Goal: Information Seeking & Learning: Learn about a topic

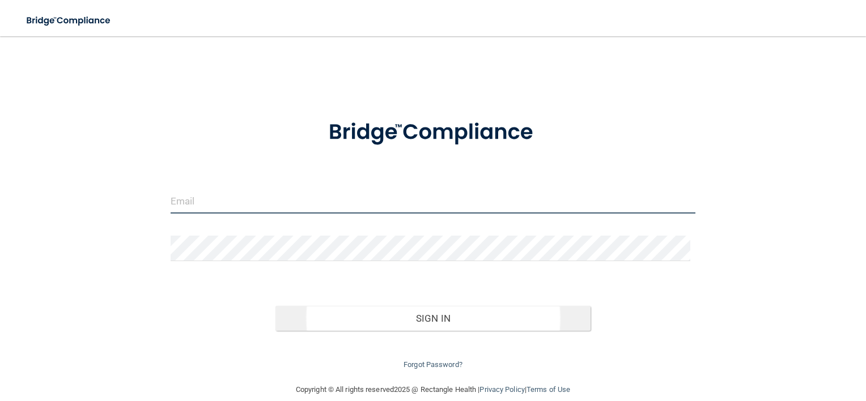
type input "[EMAIL_ADDRESS][DOMAIN_NAME]"
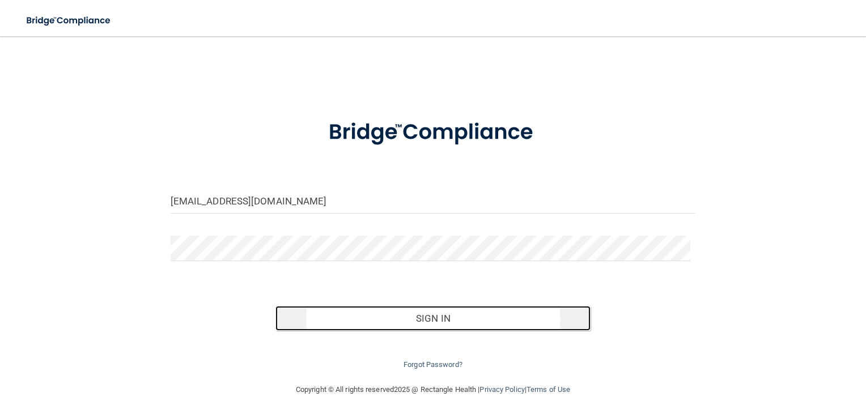
click at [436, 320] on button "Sign In" at bounding box center [432, 318] width 315 height 25
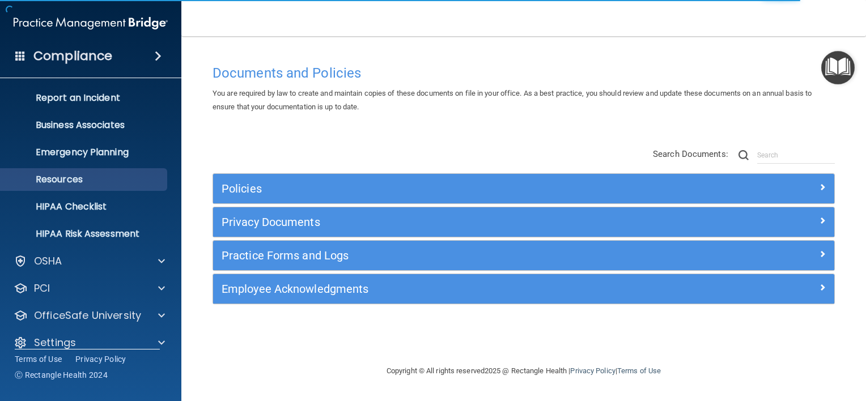
scroll to position [69, 0]
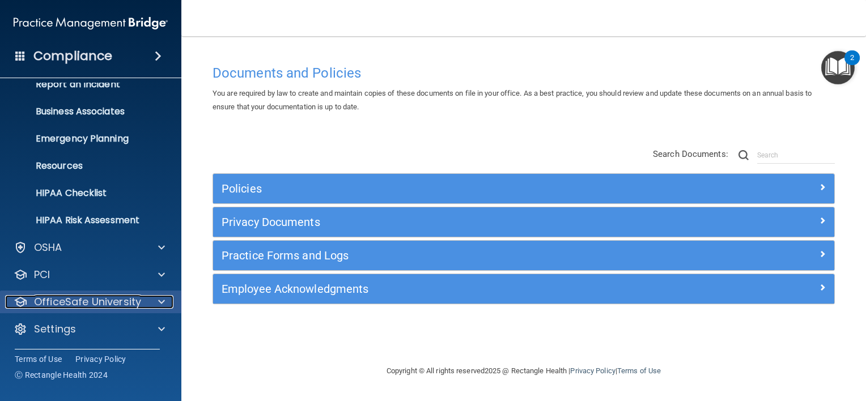
click at [118, 304] on p "OfficeSafe University" at bounding box center [87, 302] width 107 height 14
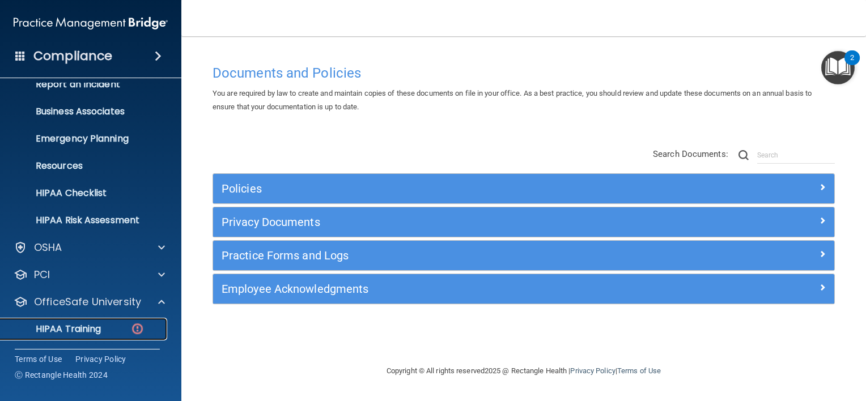
click at [101, 331] on p "HIPAA Training" at bounding box center [53, 329] width 93 height 11
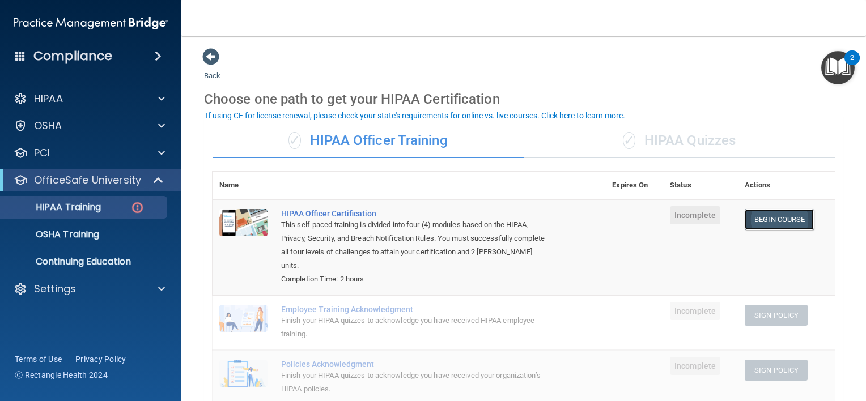
click at [775, 218] on link "Begin Course" at bounding box center [779, 219] width 69 height 21
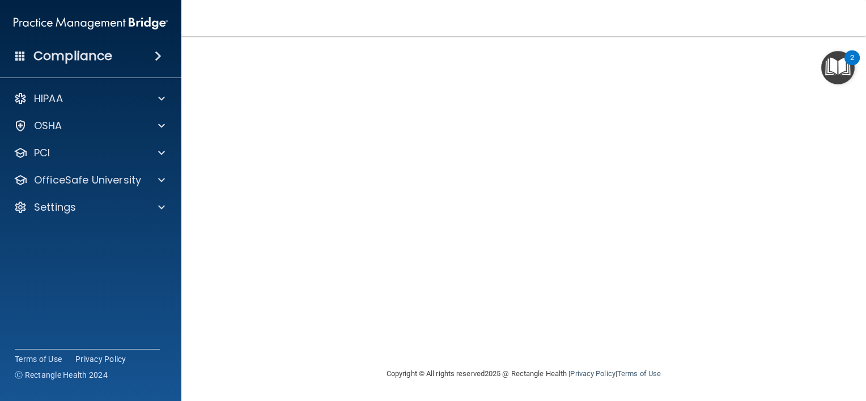
scroll to position [16, 0]
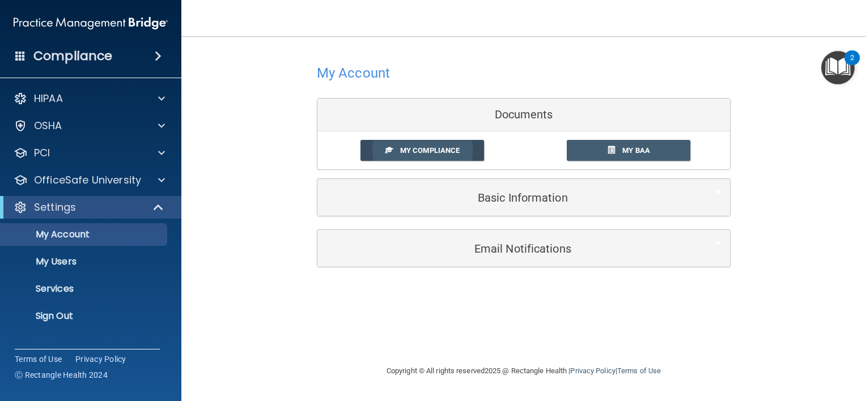
click at [443, 144] on link "My Compliance" at bounding box center [422, 150] width 124 height 21
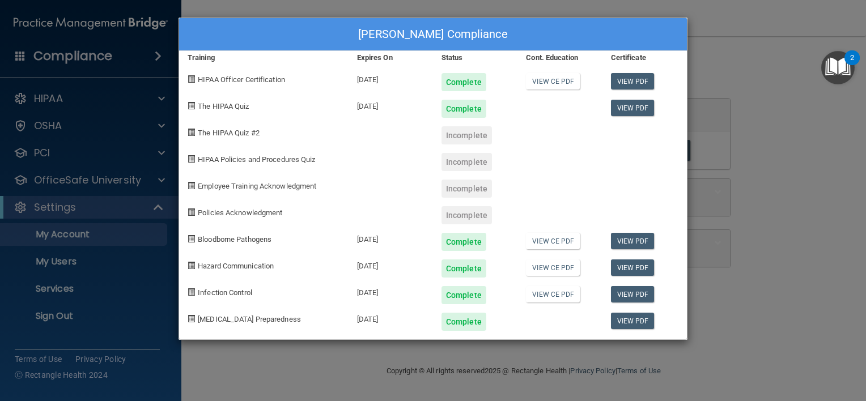
click at [772, 90] on div "Gus Thomas's Compliance Training Expires On Status Cont. Education Certificate …" at bounding box center [433, 200] width 866 height 401
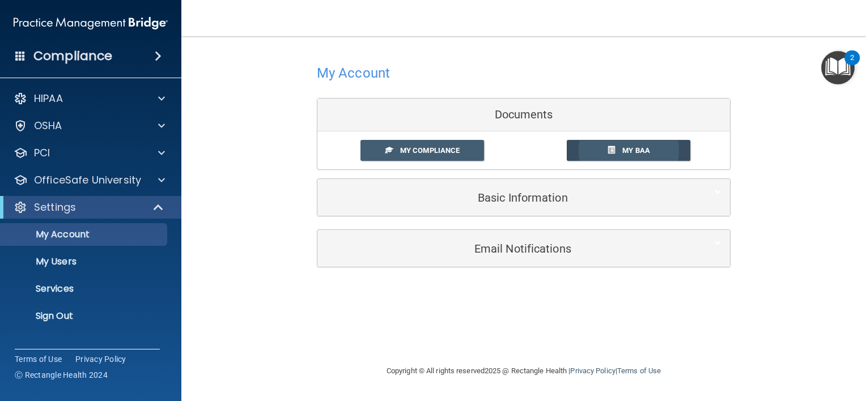
click at [633, 152] on span "My BAA" at bounding box center [636, 150] width 28 height 8
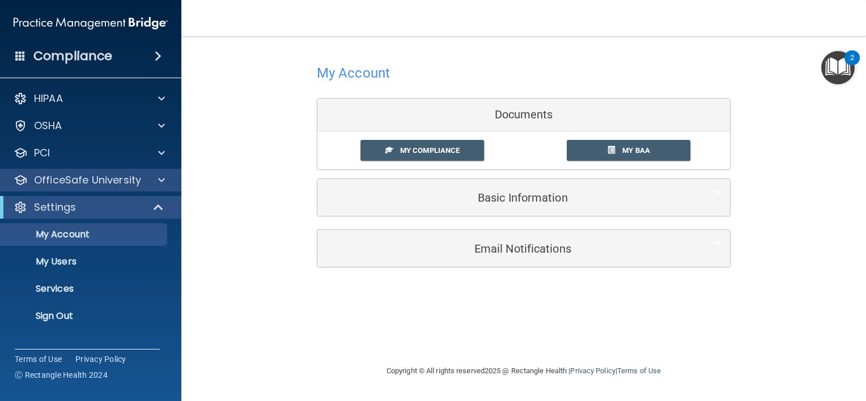
click at [124, 188] on div "OfficeSafe University" at bounding box center [91, 180] width 182 height 23
click at [130, 179] on p "OfficeSafe University" at bounding box center [87, 180] width 107 height 14
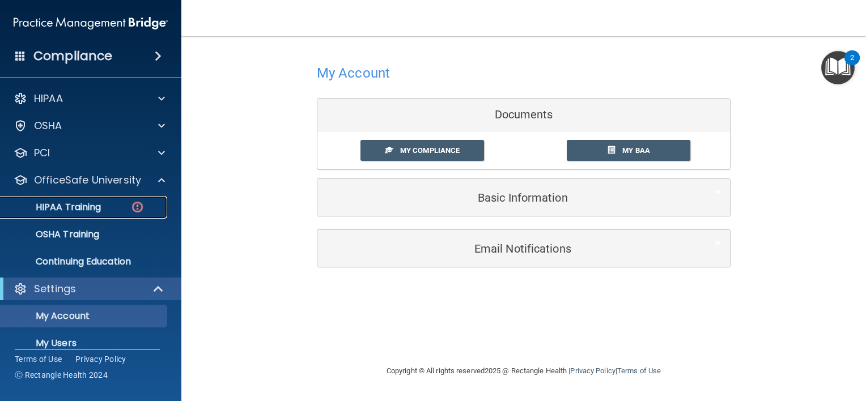
click at [101, 210] on div "HIPAA Training" at bounding box center [84, 207] width 155 height 11
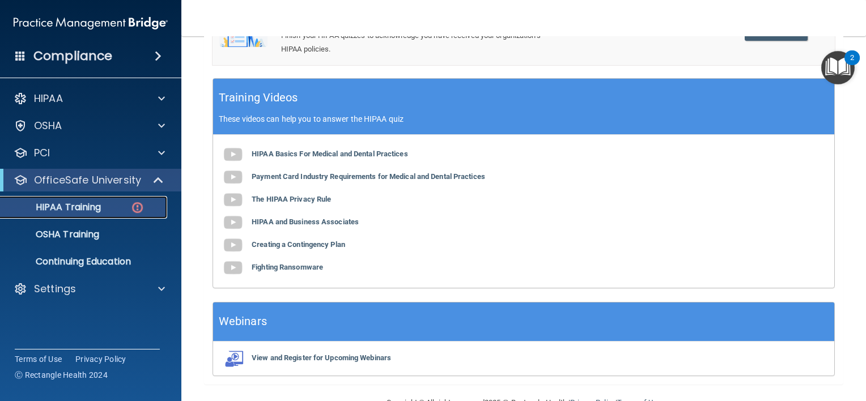
scroll to position [57, 0]
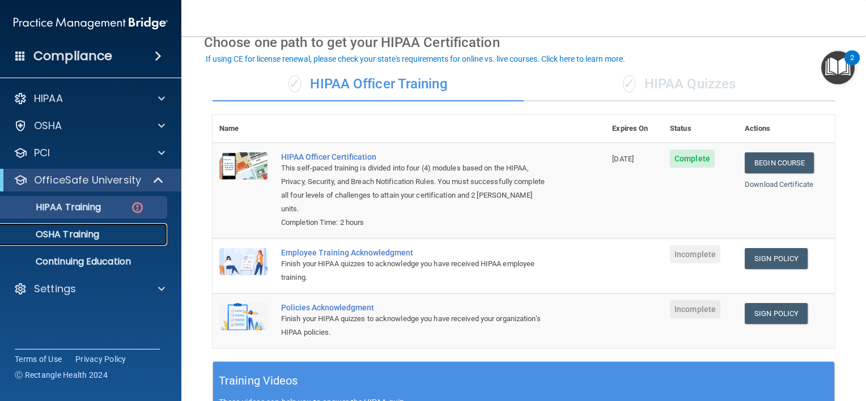
click at [97, 229] on p "OSHA Training" at bounding box center [53, 234] width 92 height 11
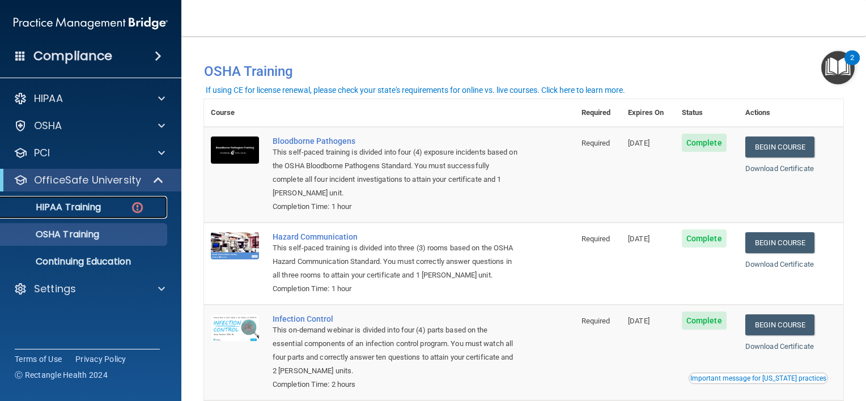
click at [75, 205] on p "HIPAA Training" at bounding box center [53, 207] width 93 height 11
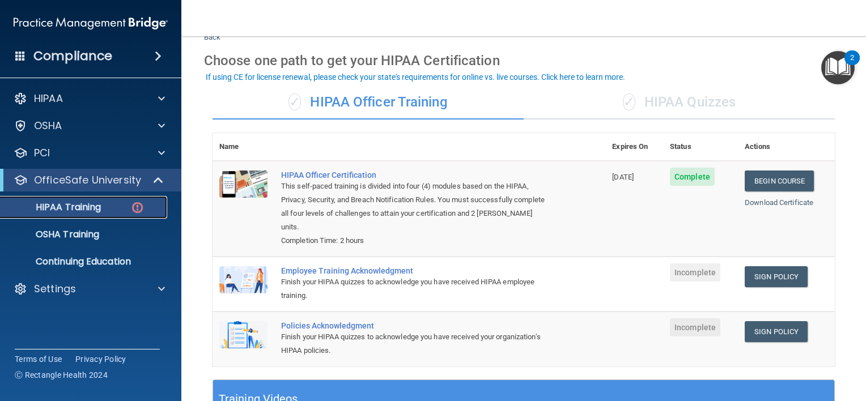
scroll to position [113, 0]
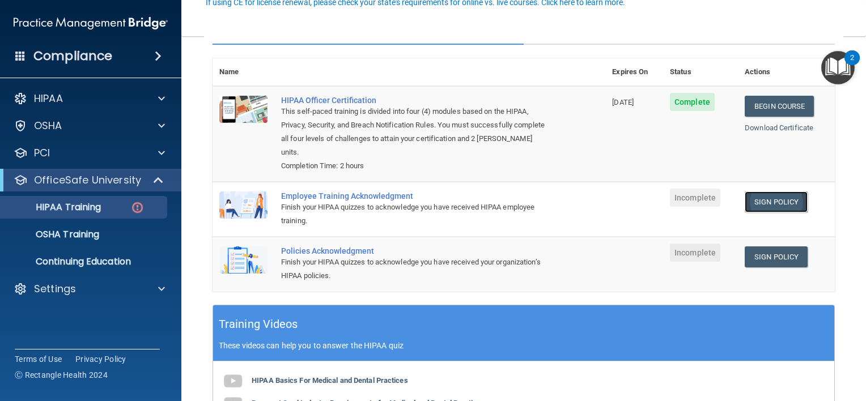
click at [779, 198] on link "Sign Policy" at bounding box center [776, 202] width 63 height 21
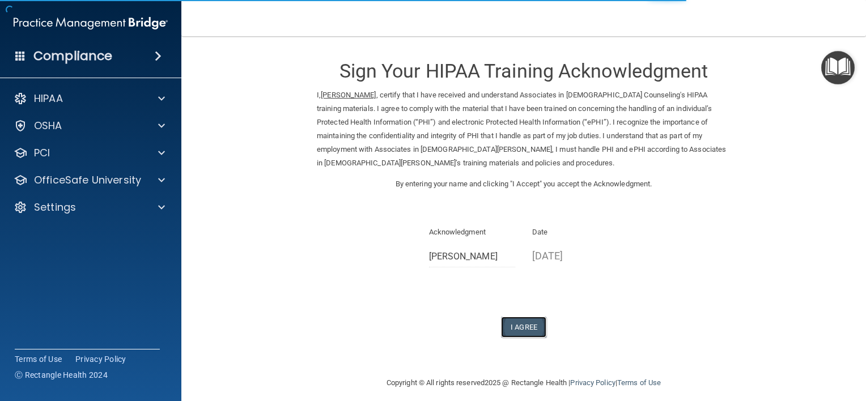
click at [524, 328] on button "I Agree" at bounding box center [523, 327] width 45 height 21
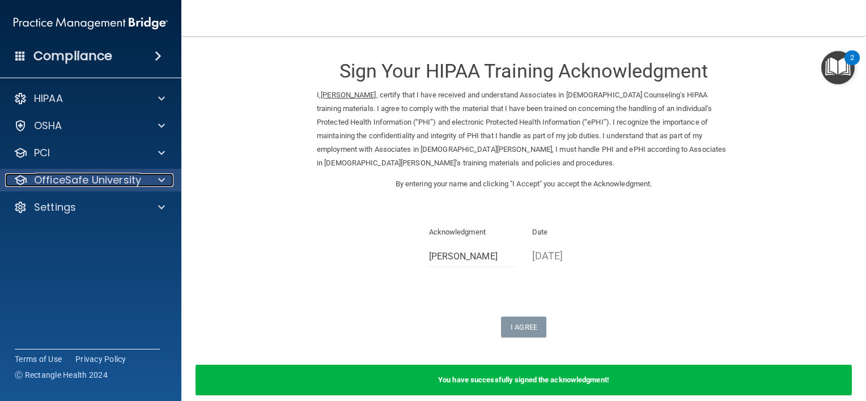
click at [101, 182] on p "OfficeSafe University" at bounding box center [87, 180] width 107 height 14
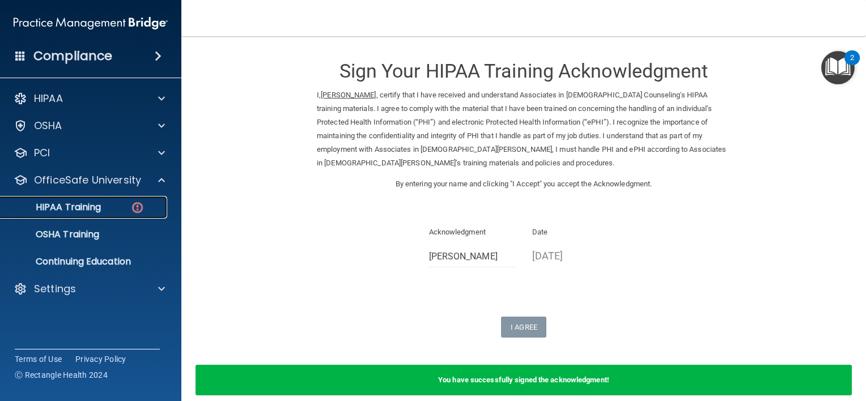
click at [90, 212] on p "HIPAA Training" at bounding box center [53, 207] width 93 height 11
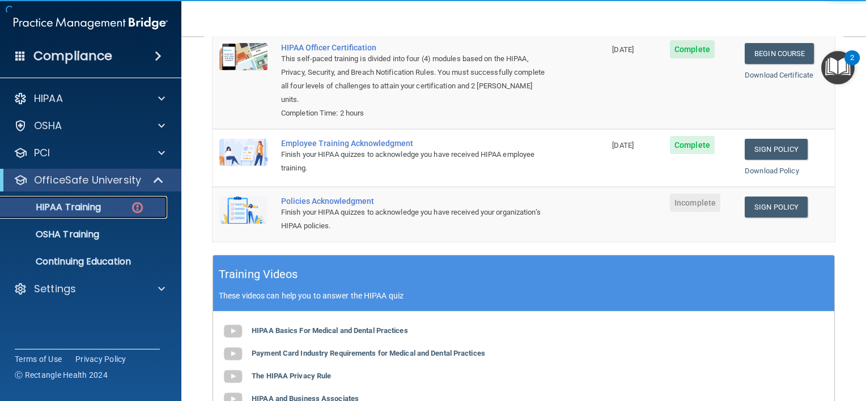
scroll to position [170, 0]
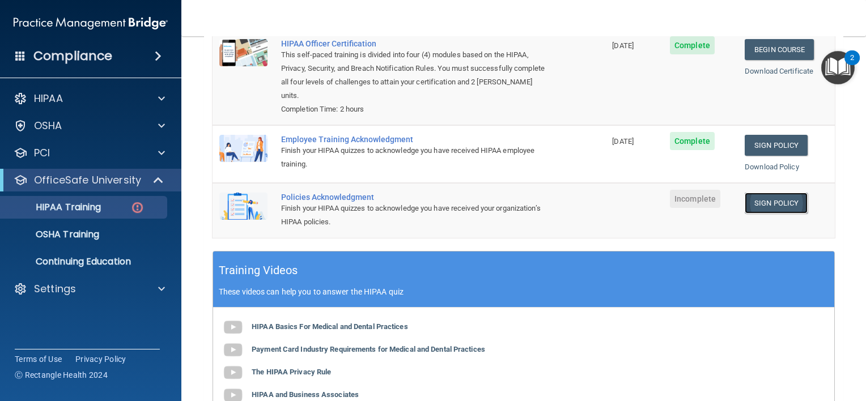
click at [786, 202] on link "Sign Policy" at bounding box center [776, 203] width 63 height 21
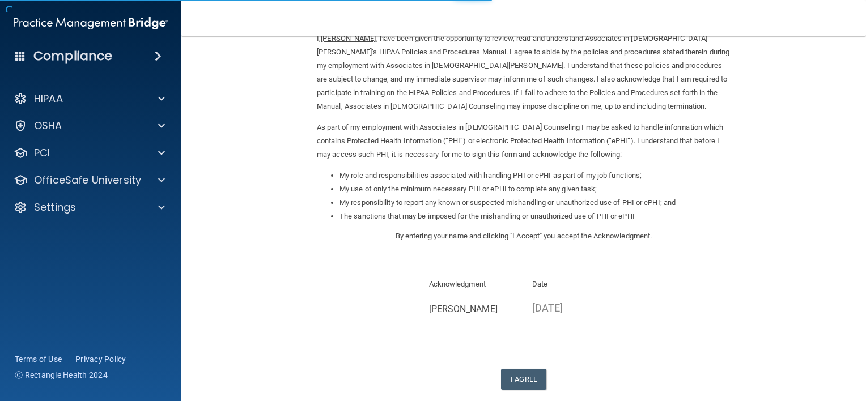
scroll to position [118, 0]
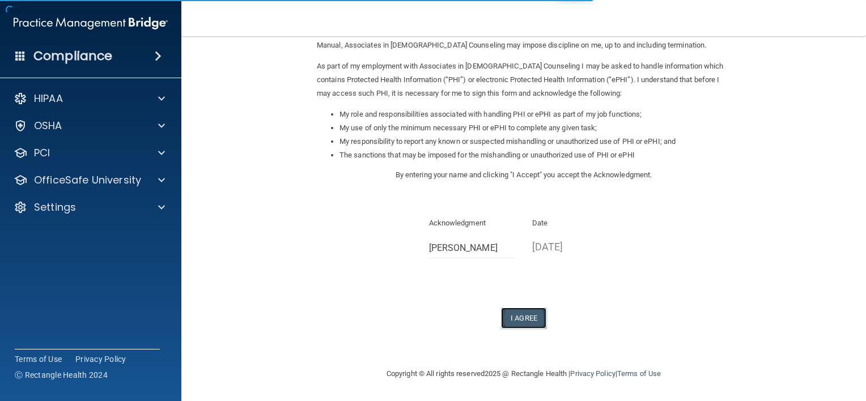
click at [532, 320] on button "I Agree" at bounding box center [523, 318] width 45 height 21
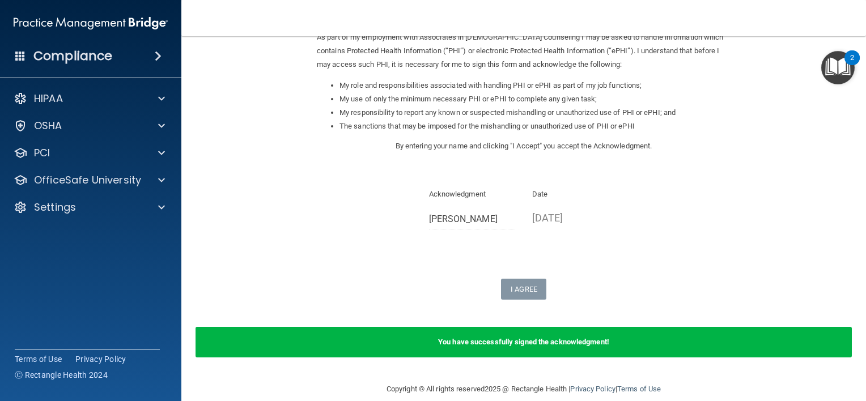
scroll to position [161, 0]
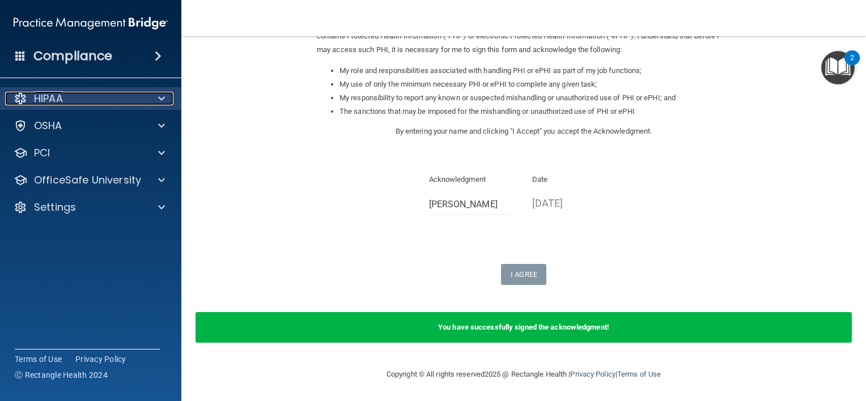
click at [112, 104] on div "HIPAA" at bounding box center [75, 99] width 141 height 14
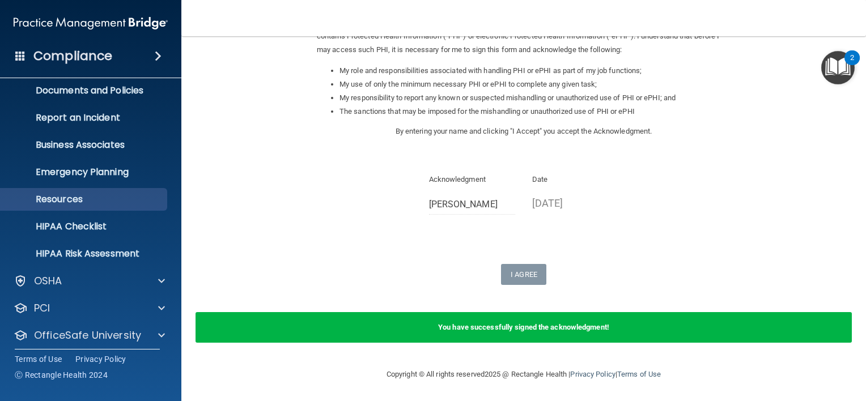
scroll to position [69, 0]
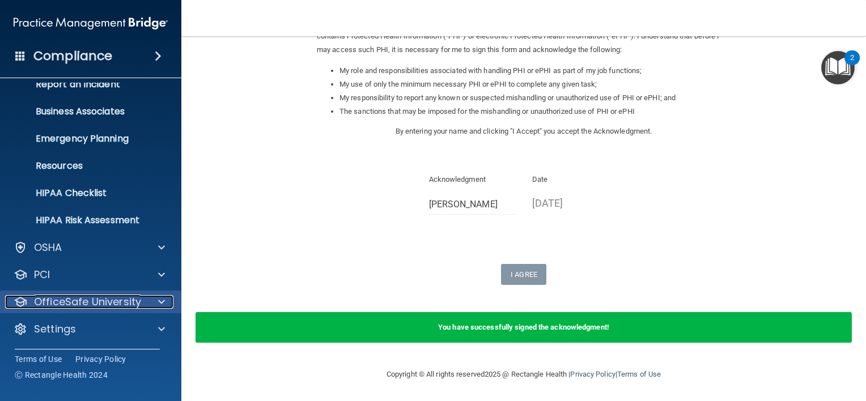
click at [112, 301] on p "OfficeSafe University" at bounding box center [87, 302] width 107 height 14
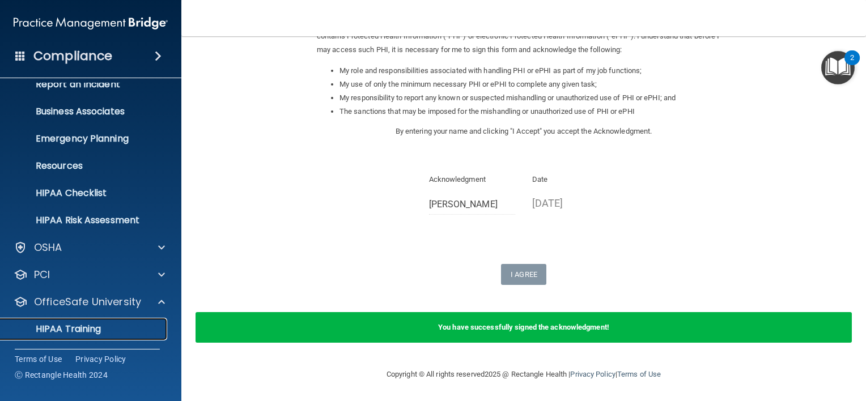
click at [100, 329] on p "HIPAA Training" at bounding box center [53, 329] width 93 height 11
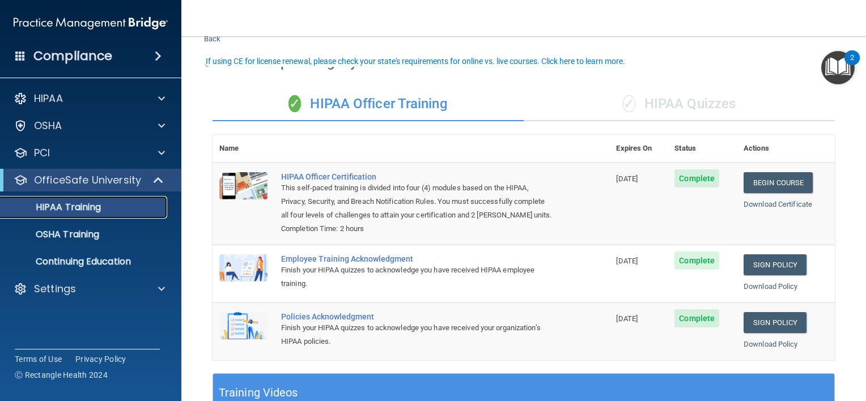
scroll to position [57, 0]
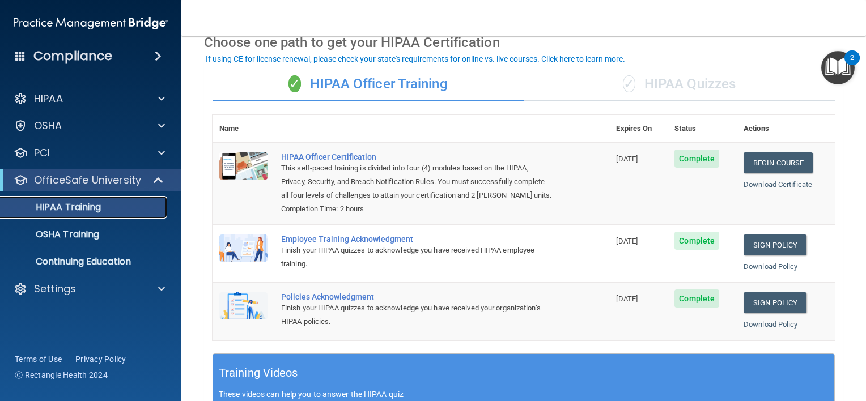
click at [76, 209] on p "HIPAA Training" at bounding box center [53, 207] width 93 height 11
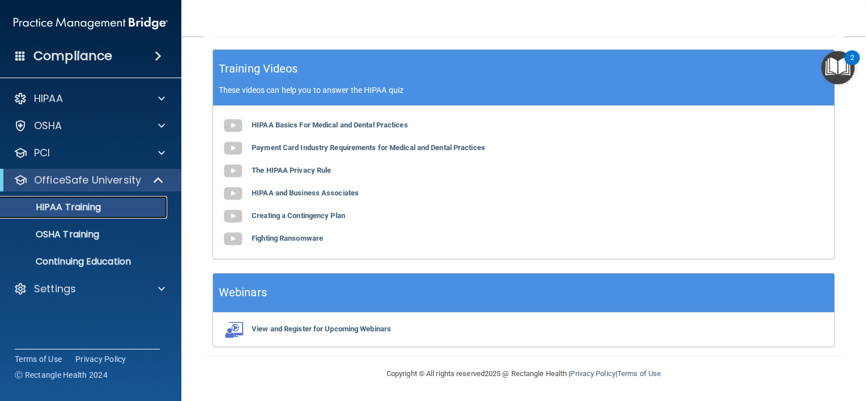
scroll to position [373, 0]
